Goal: Task Accomplishment & Management: Manage account settings

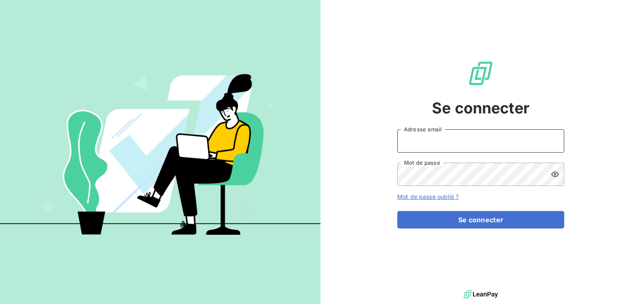
click at [443, 144] on input "Adresse email" at bounding box center [480, 140] width 167 height 23
type input "goncalves@sem-espaces-verts.fr"
click at [397, 211] on button "Se connecter" at bounding box center [480, 220] width 167 height 18
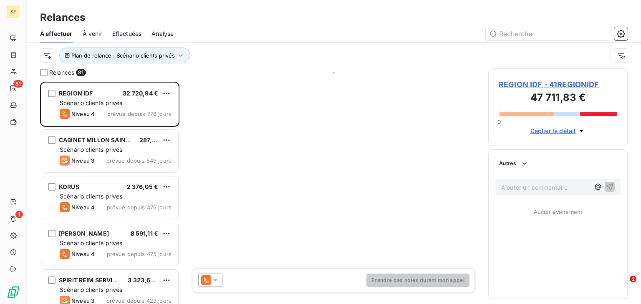
scroll to position [217, 134]
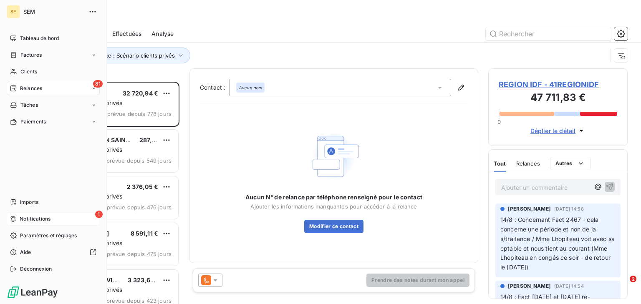
click at [15, 214] on div "1 Notifications" at bounding box center [53, 218] width 93 height 13
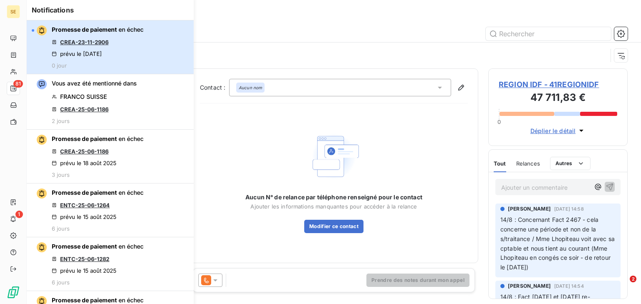
click at [146, 52] on button "Promesse de paiement en échec CREA-23-11-2906 prévu le [DATE] 0 jour" at bounding box center [110, 47] width 167 height 54
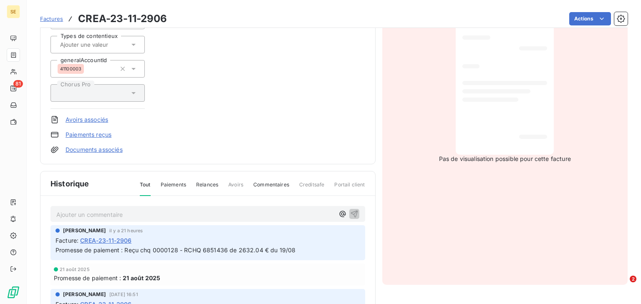
scroll to position [167, 0]
